Goal: Transaction & Acquisition: Purchase product/service

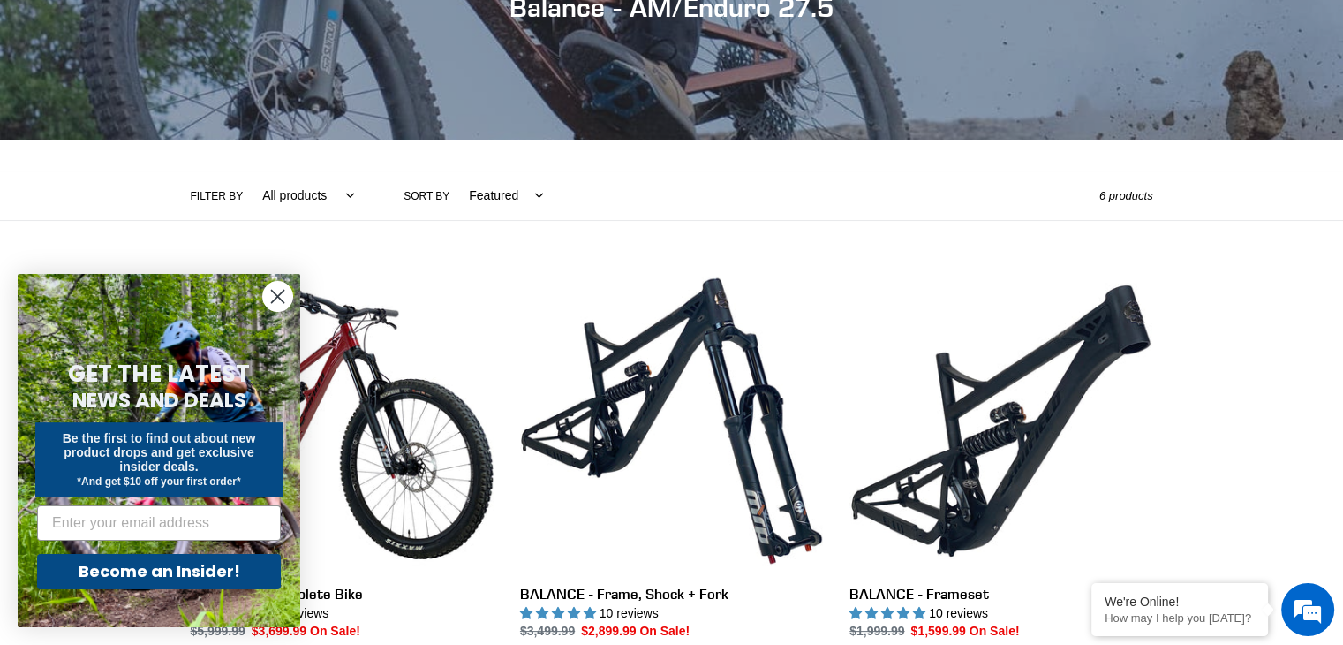
scroll to position [286, 0]
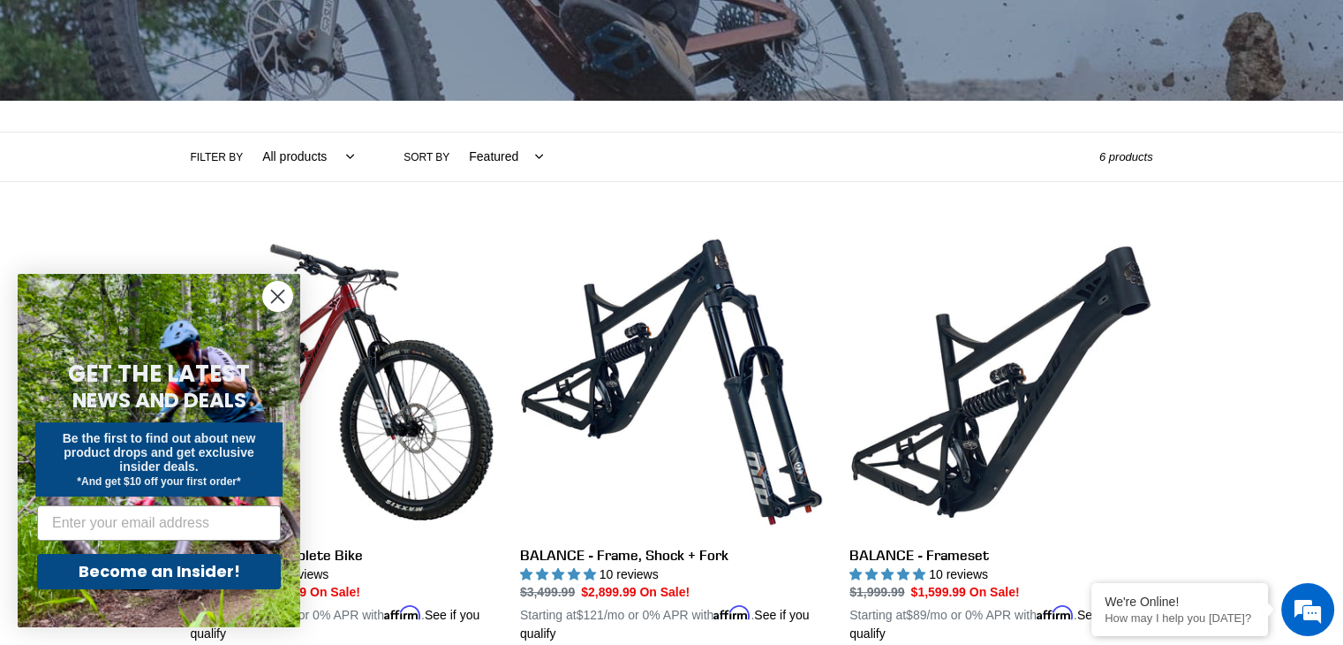
click at [277, 294] on icon "Close dialog" at bounding box center [278, 297] width 12 height 12
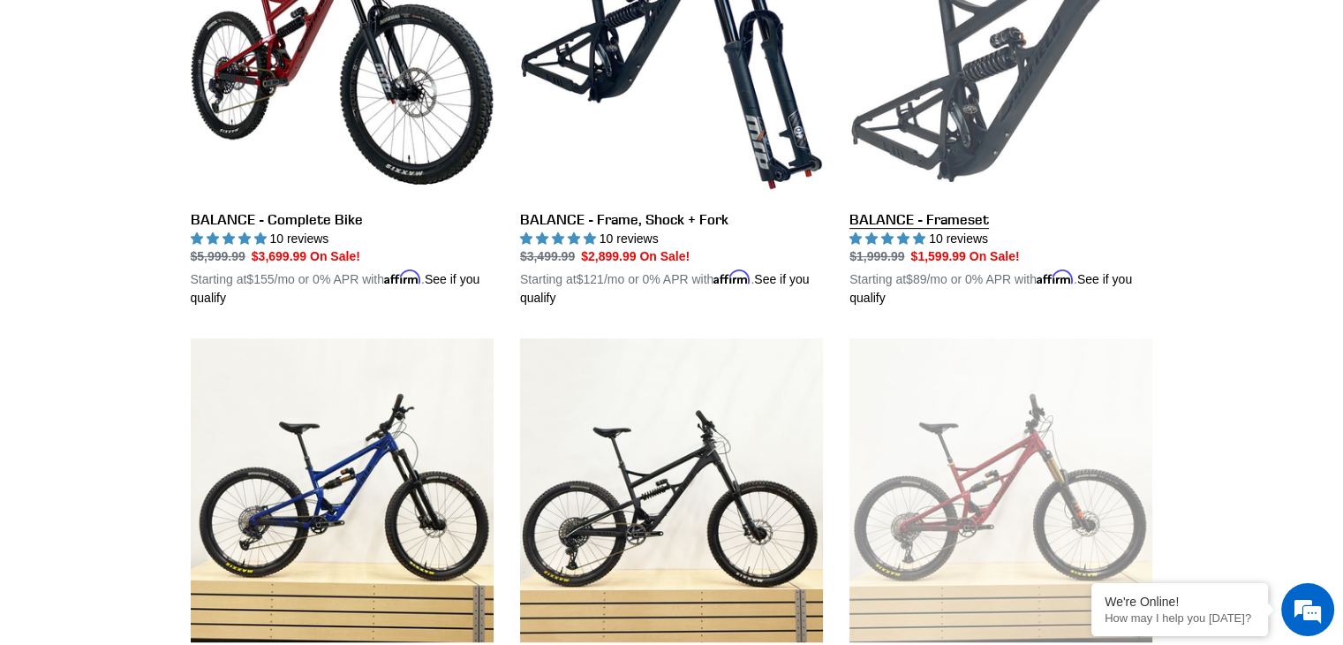
scroll to position [596, 0]
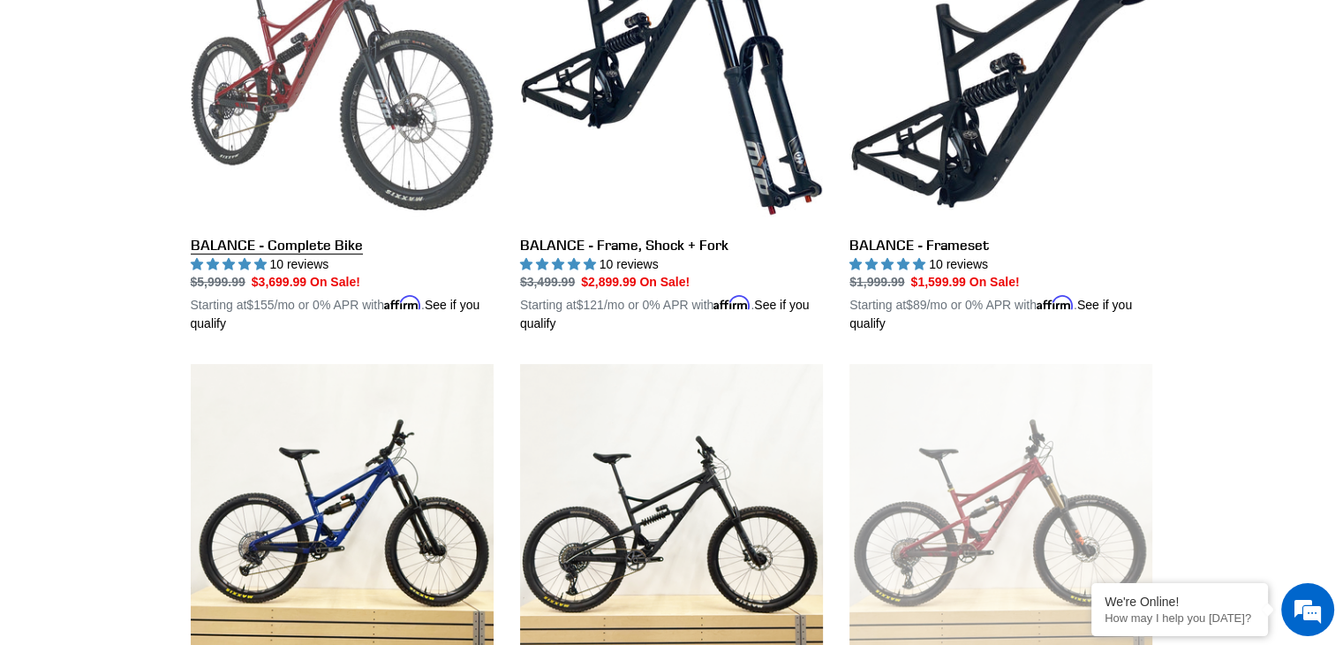
click at [355, 83] on link "BALANCE - Complete Bike" at bounding box center [342, 127] width 303 height 413
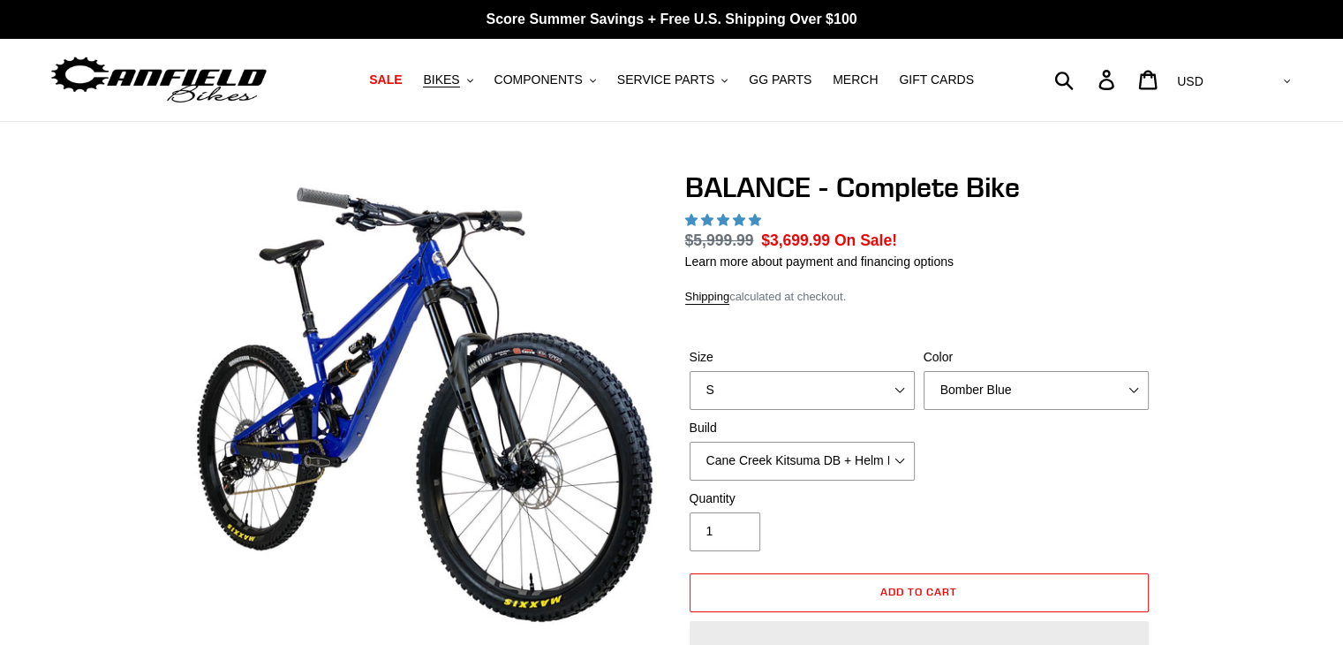
select select "highest-rating"
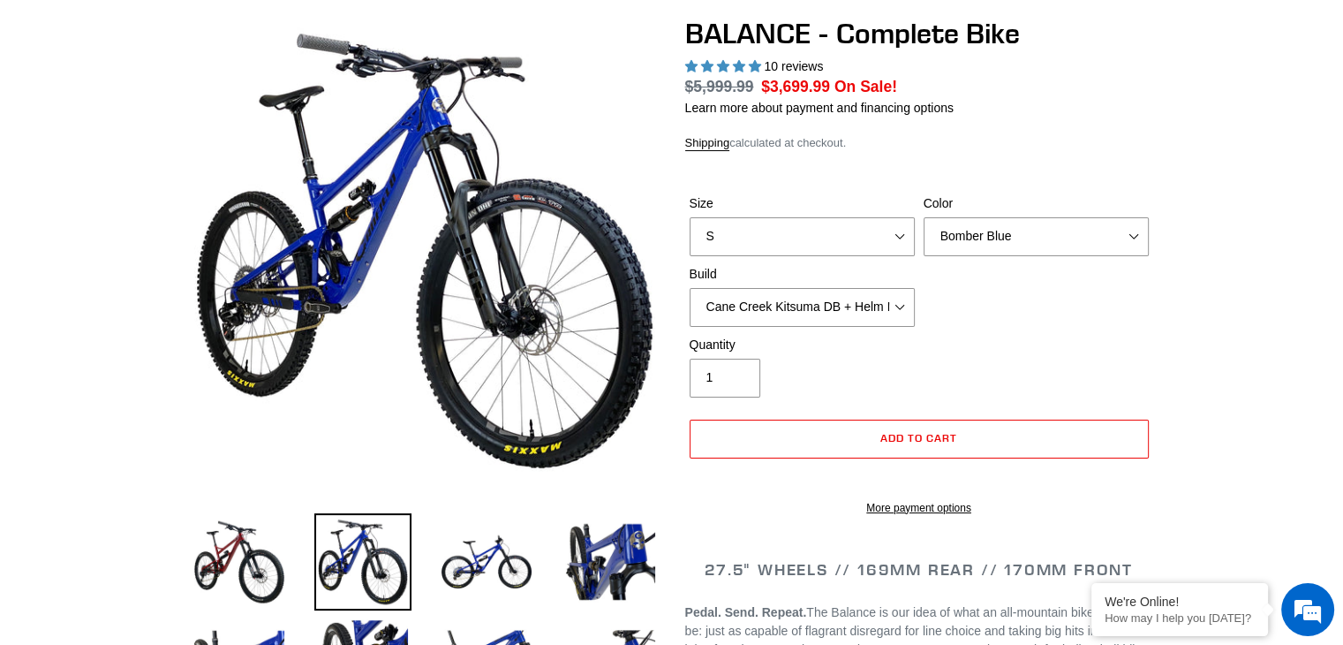
scroll to position [177, 0]
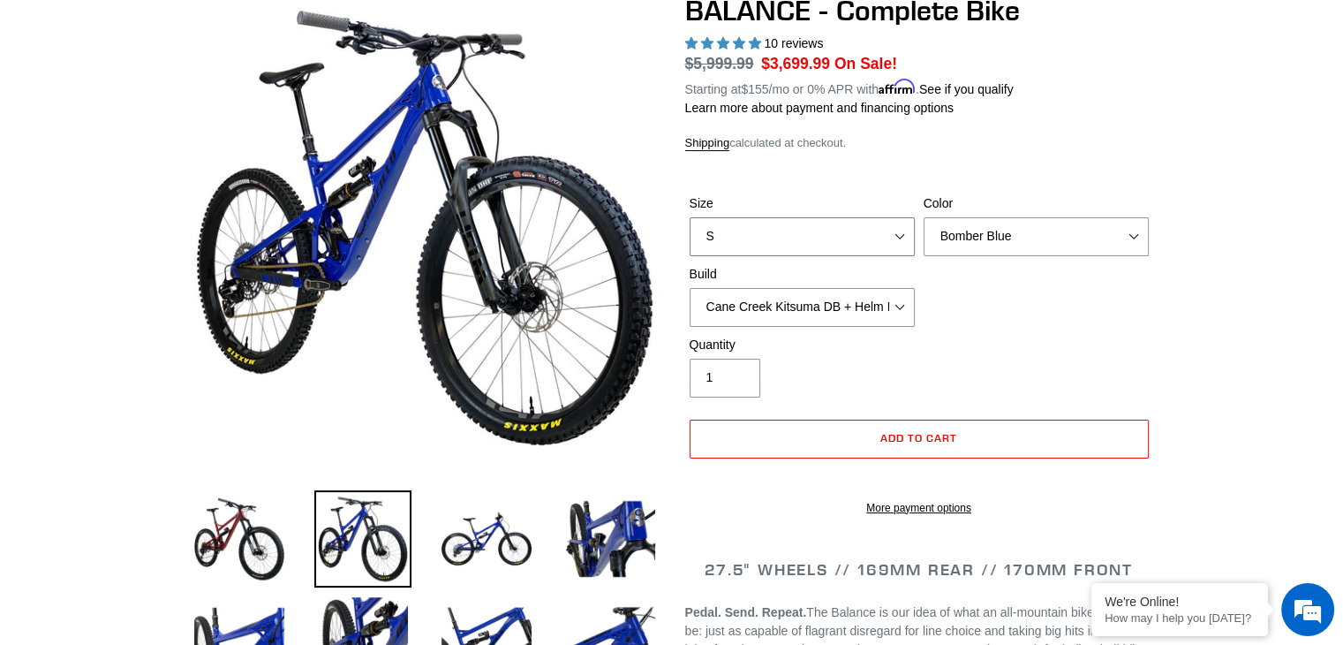
click at [845, 234] on select "S M L XL" at bounding box center [802, 236] width 225 height 39
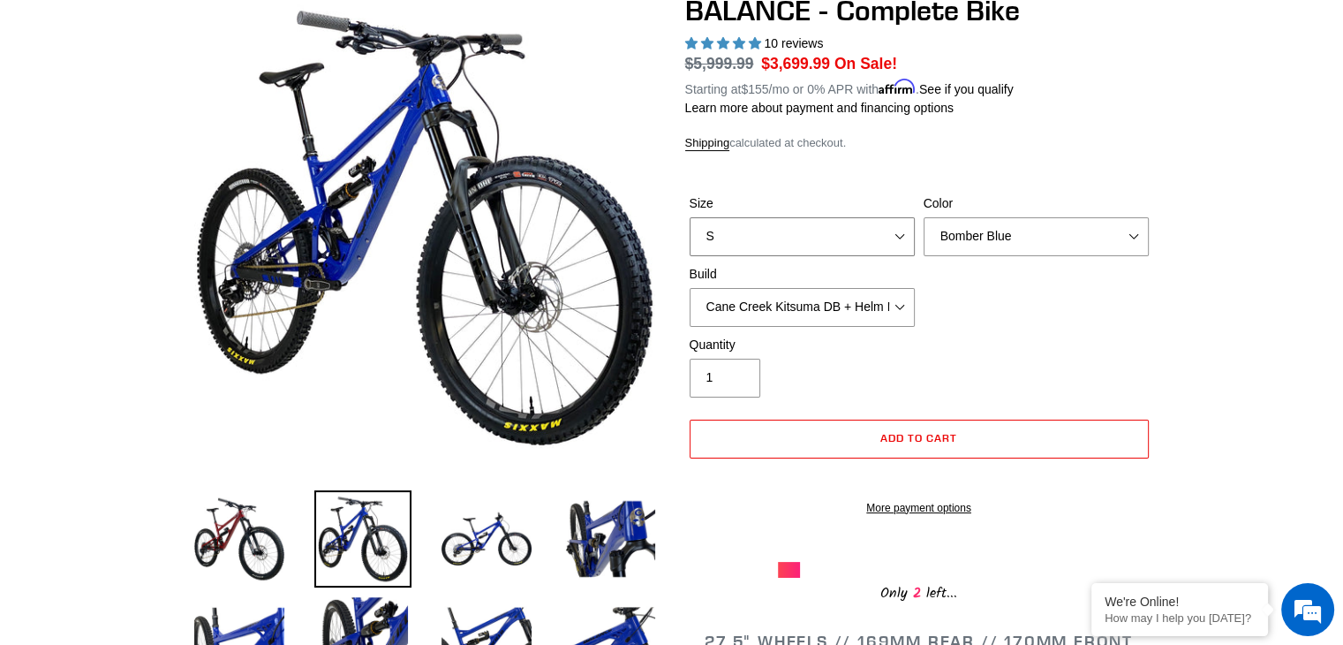
select select "M"
click at [690, 217] on select "S M L XL" at bounding box center [802, 236] width 225 height 39
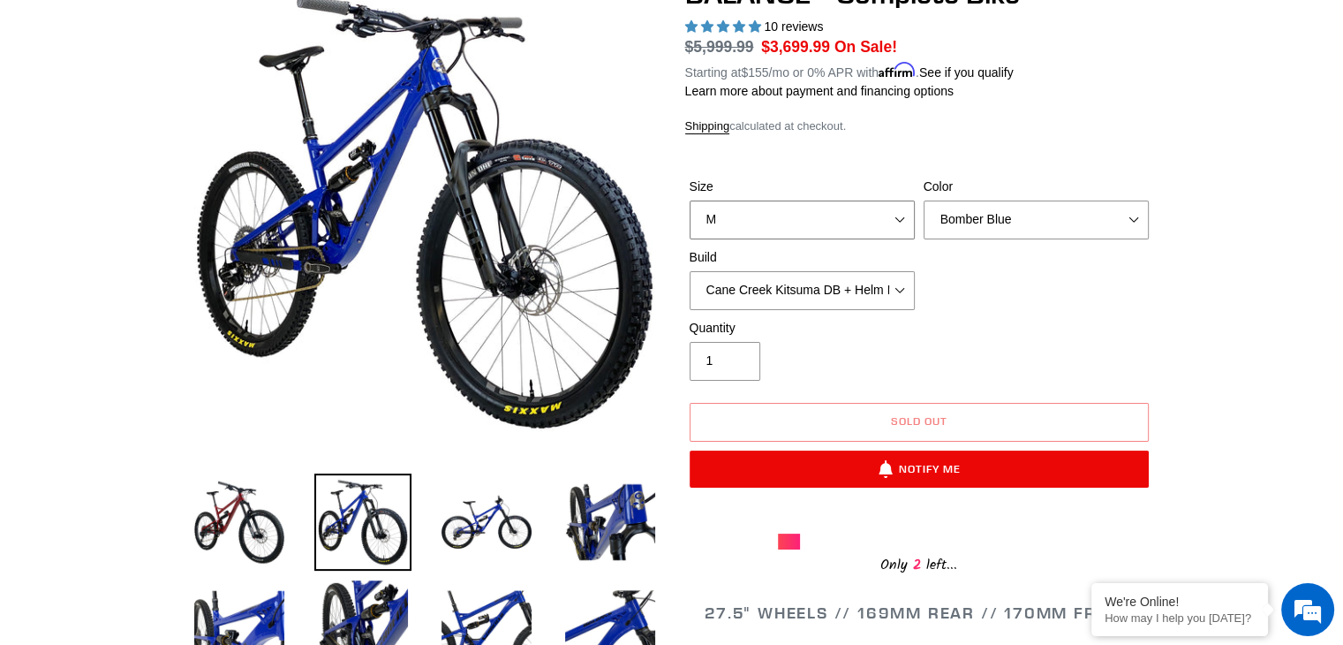
scroll to position [198, 0]
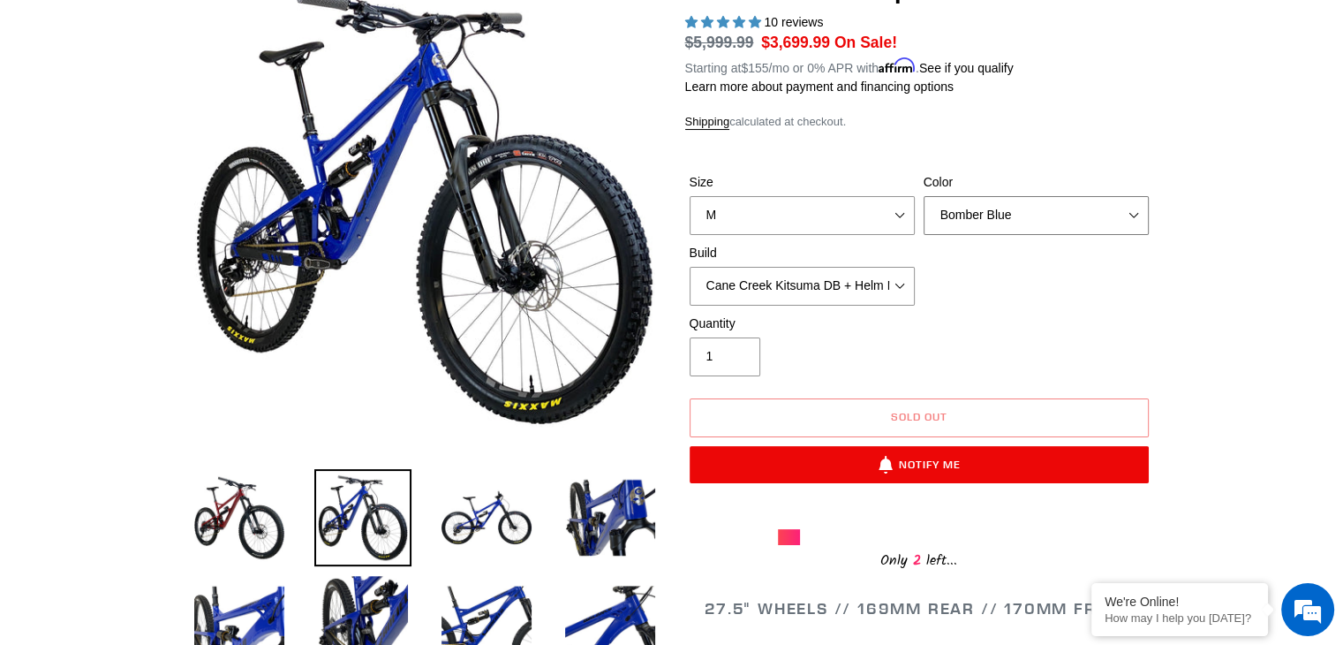
click at [992, 218] on select "Bomber Blue Goat's Blood Stealth Black" at bounding box center [1036, 215] width 225 height 39
select select "Stealth Black"
click at [924, 196] on select "Bomber Blue Goat's Blood Stealth Black" at bounding box center [1036, 215] width 225 height 39
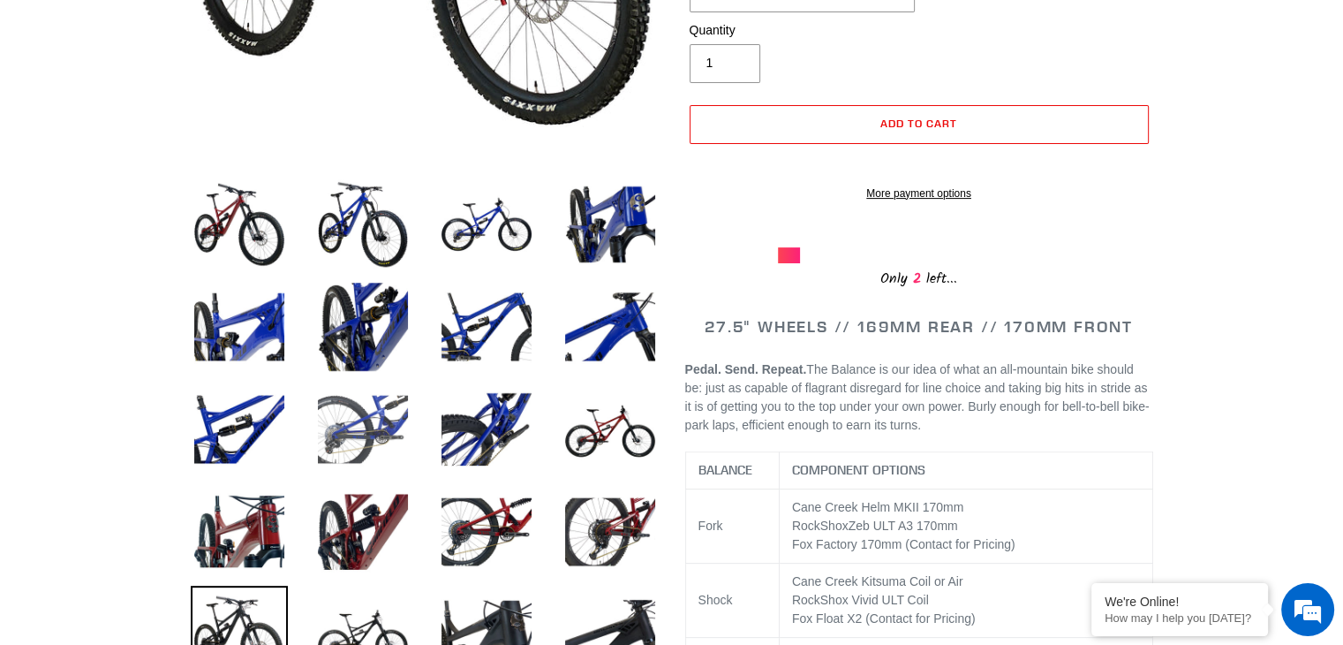
scroll to position [419, 0]
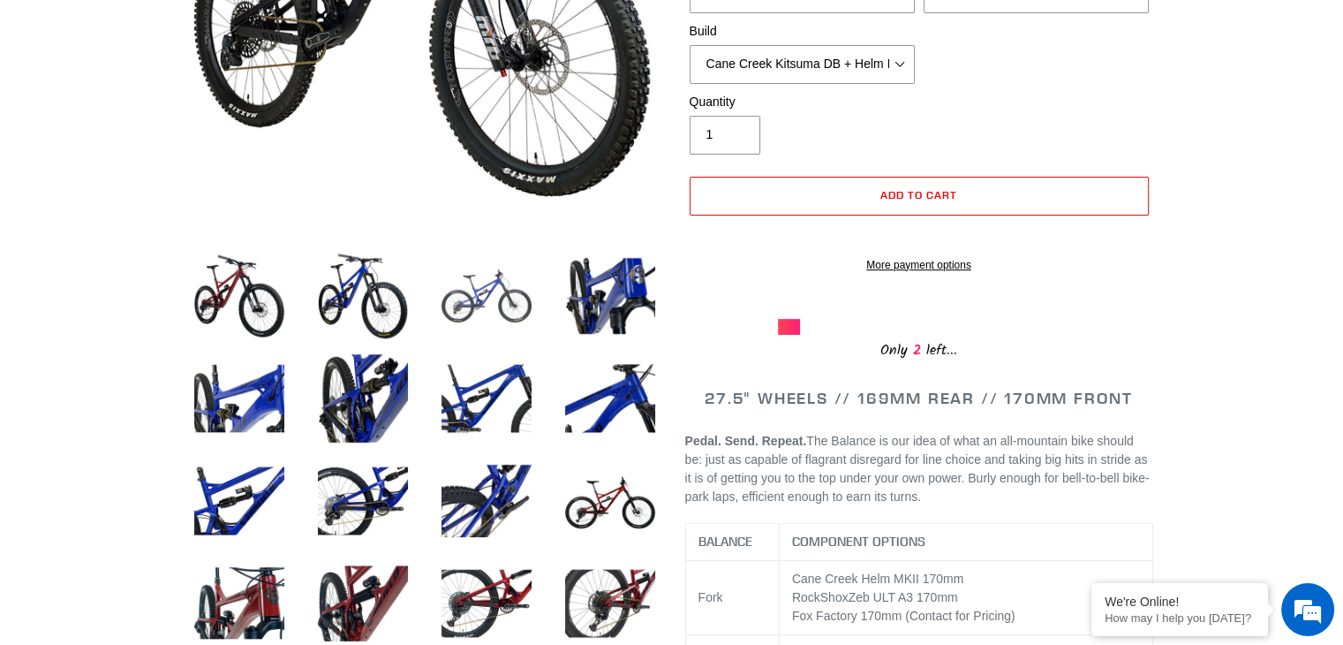
click at [478, 298] on img at bounding box center [486, 295] width 97 height 97
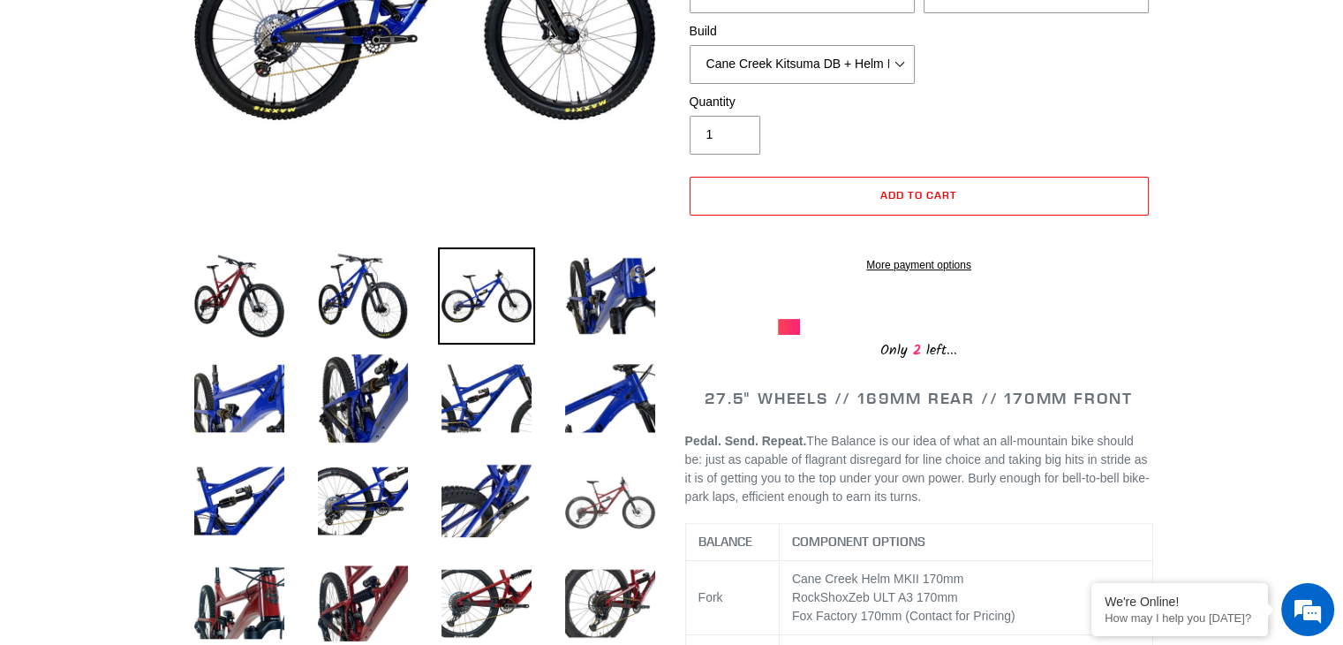
click at [638, 501] on img at bounding box center [610, 500] width 97 height 97
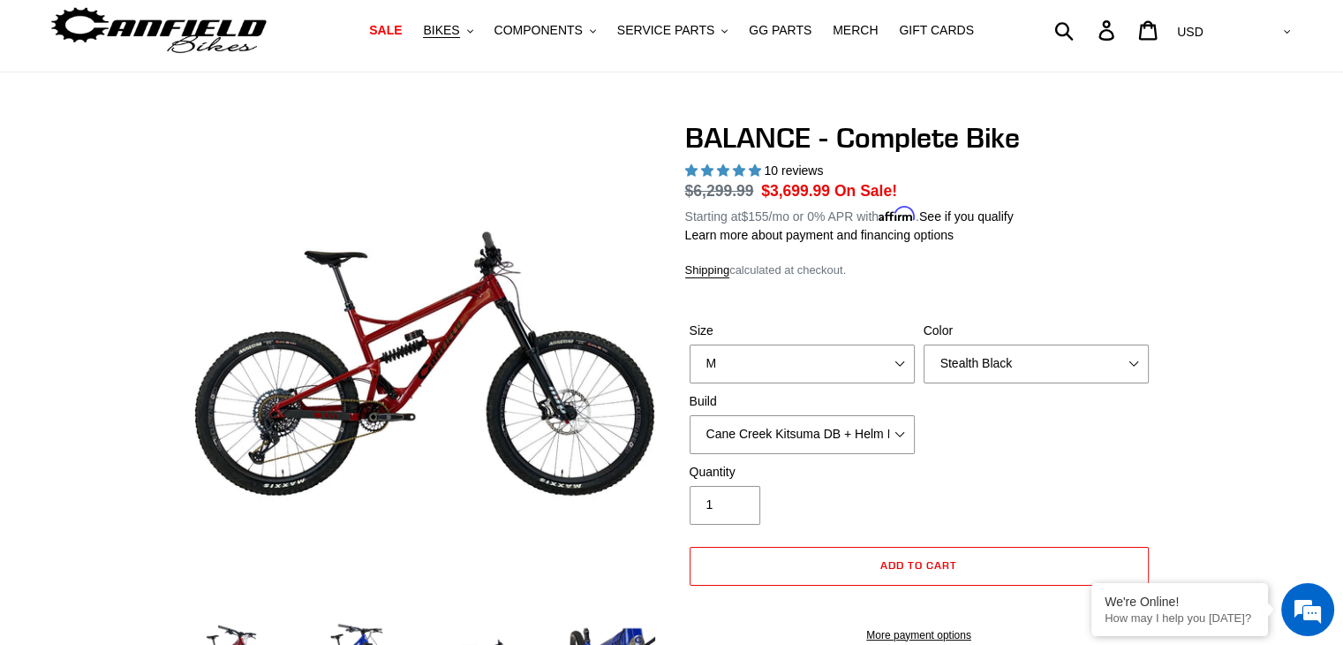
scroll to position [0, 0]
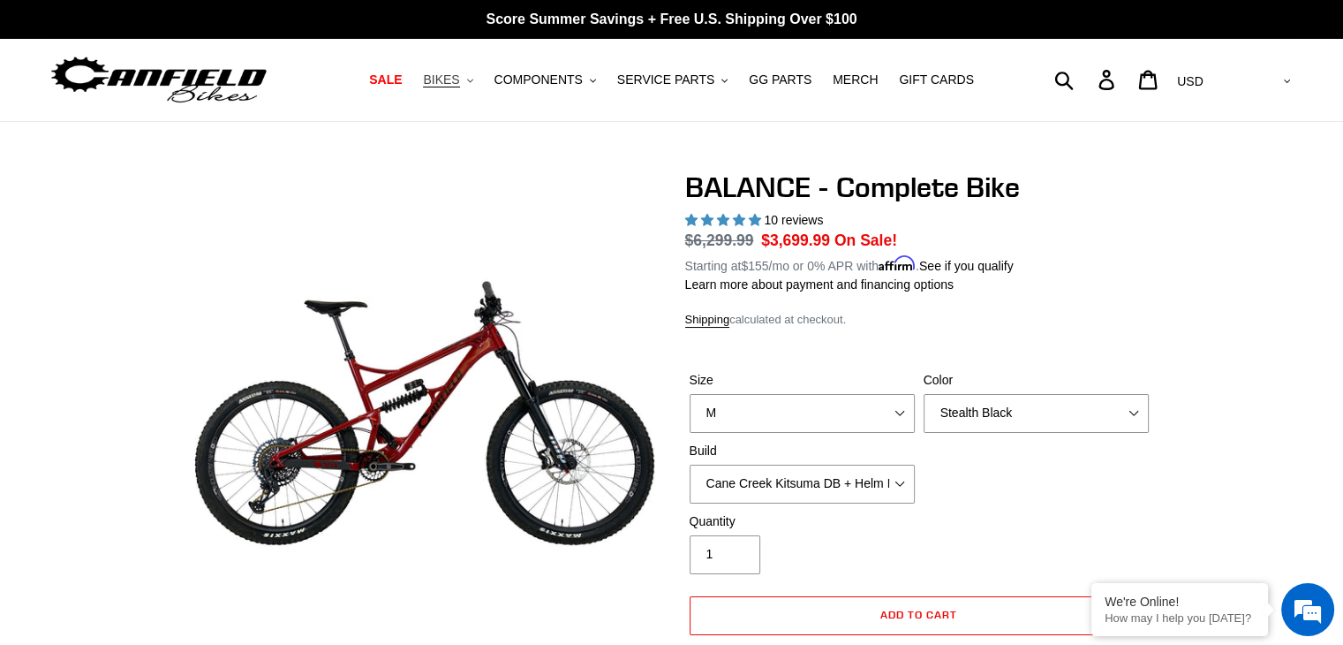
click at [459, 81] on span "BIKES" at bounding box center [441, 79] width 36 height 15
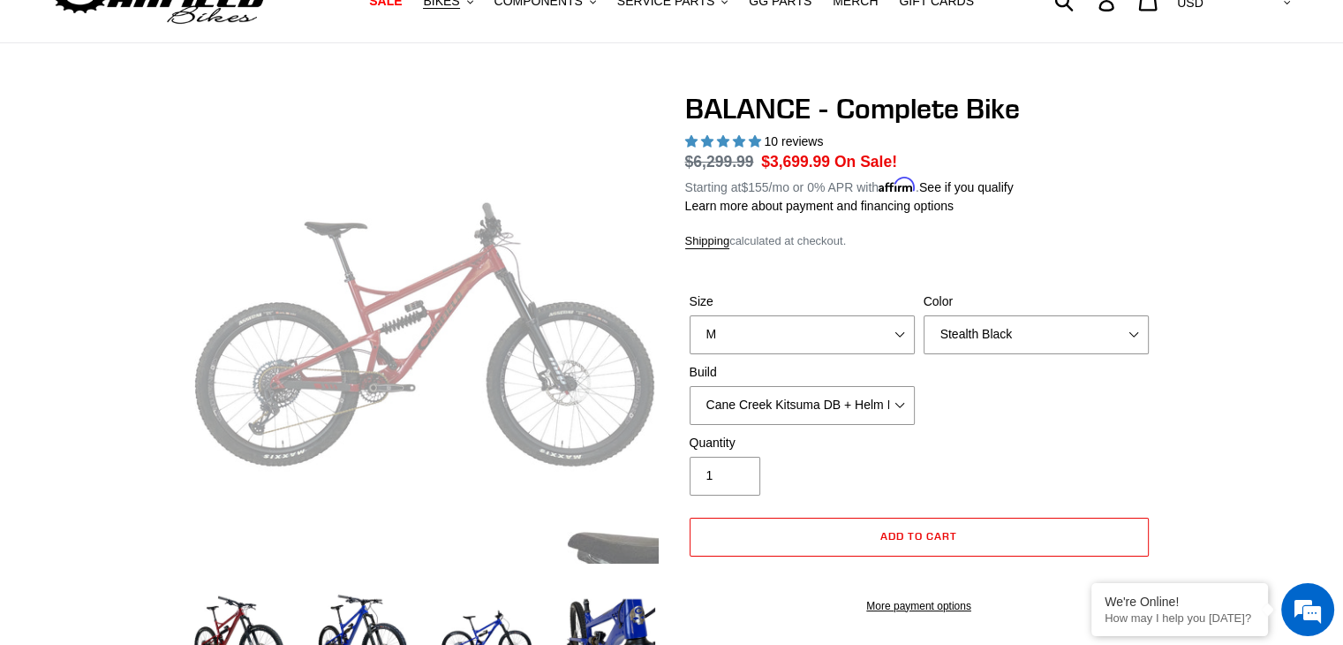
scroll to position [88, 0]
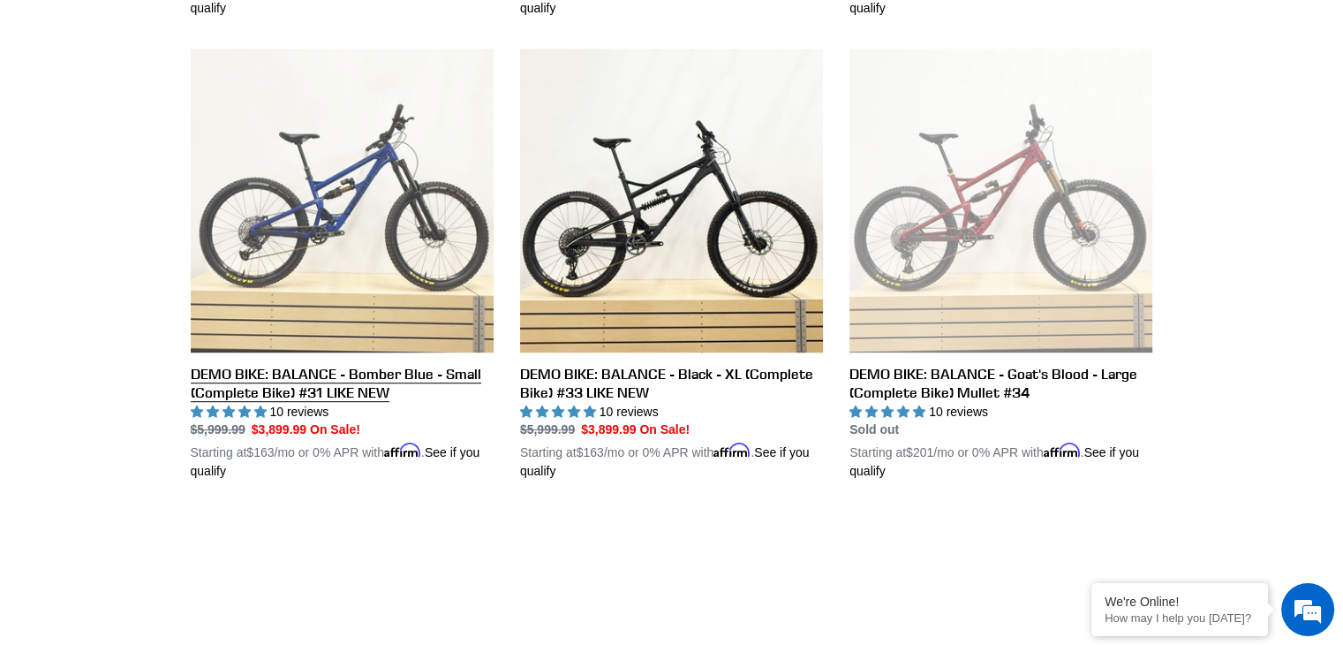
scroll to position [927, 0]
